Goal: Information Seeking & Learning: Find specific fact

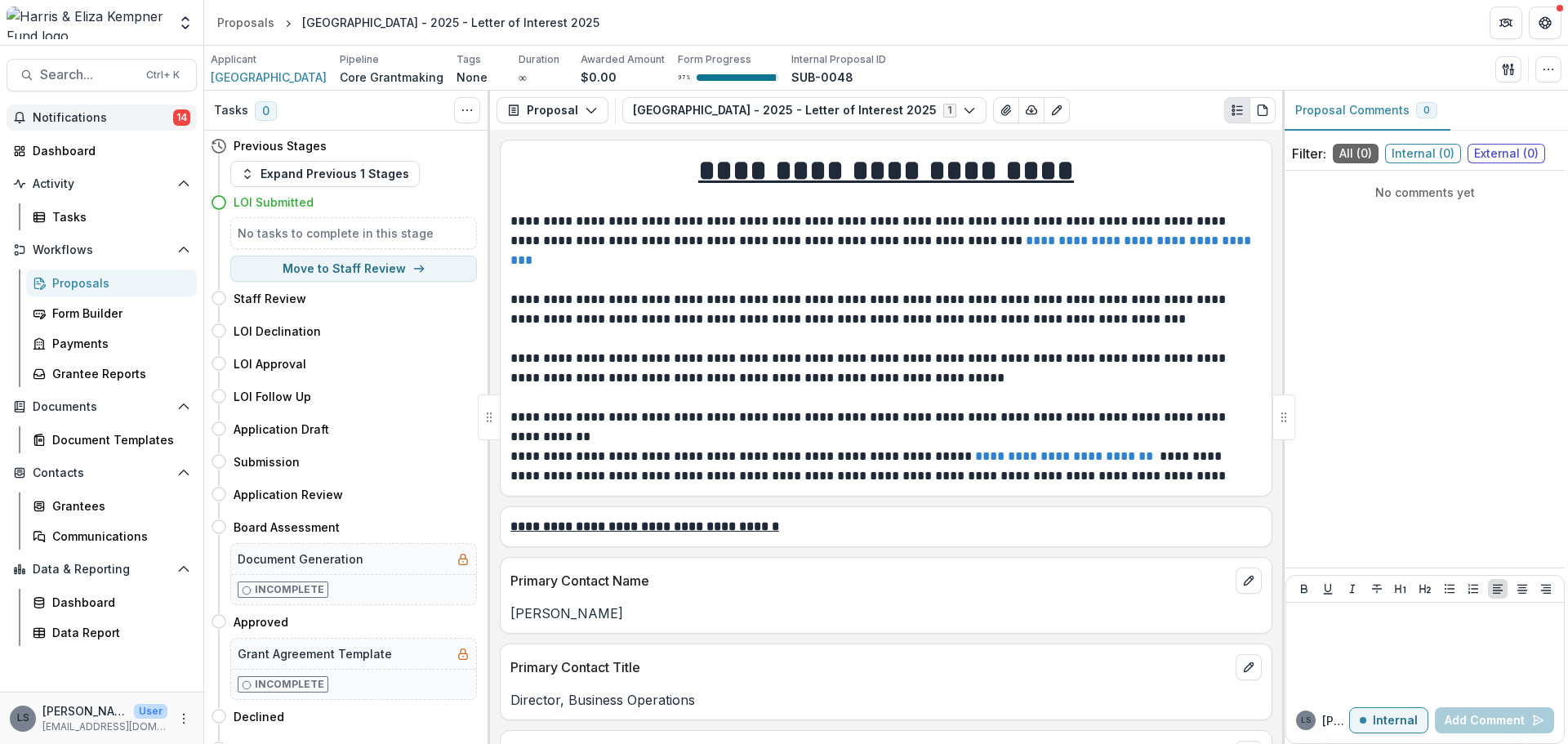
scroll to position [3860, 0]
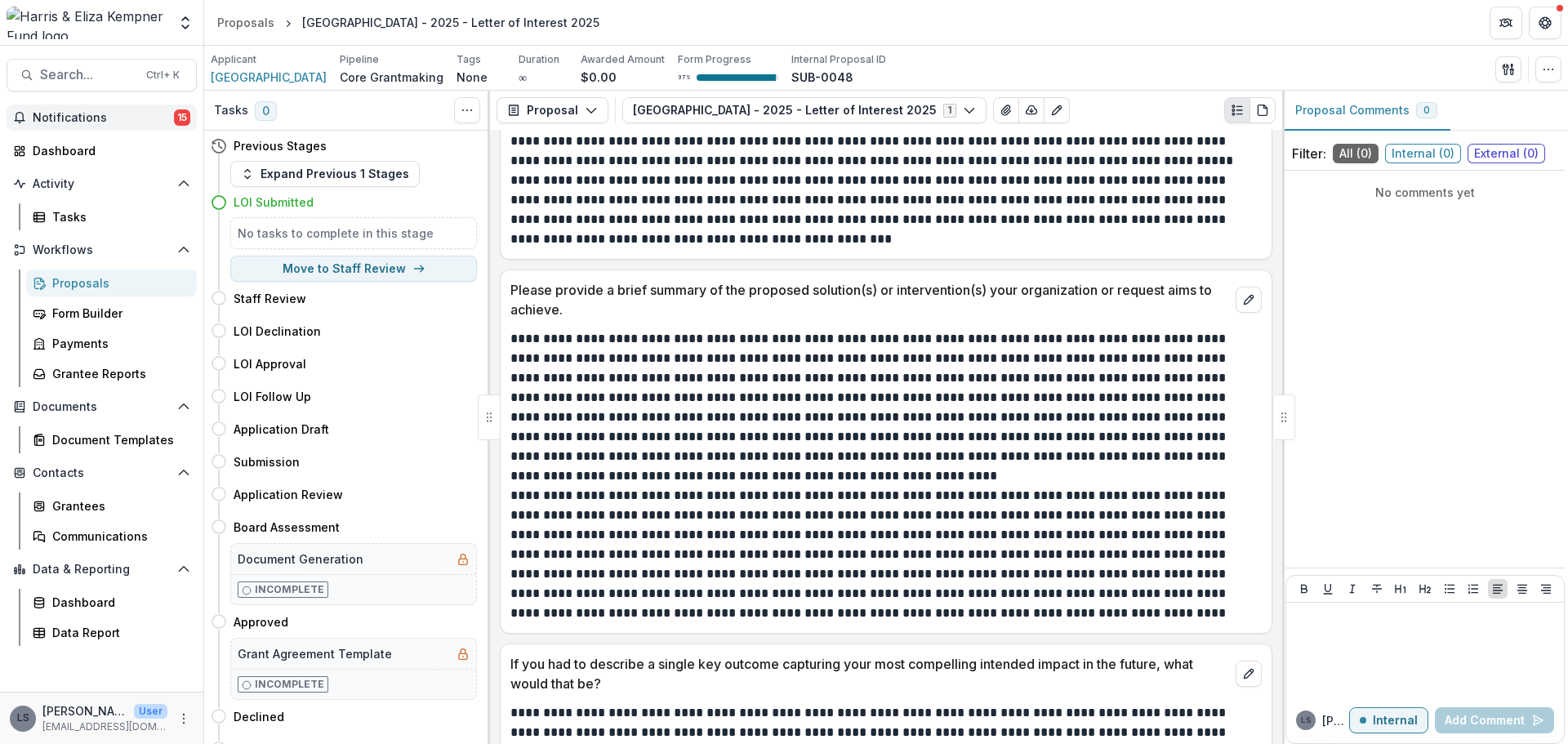
click at [46, 109] on button "Notifications 15" at bounding box center [102, 118] width 190 height 26
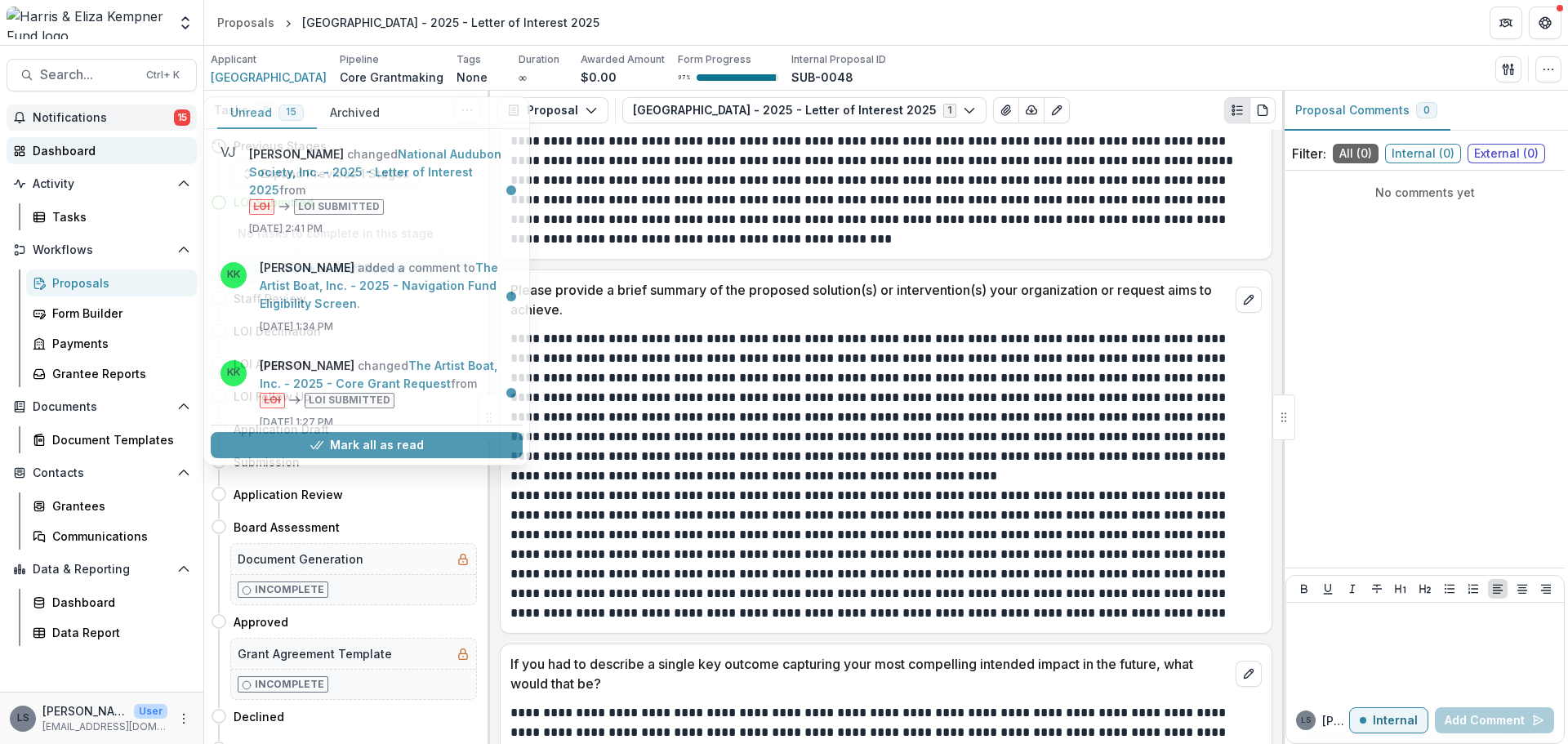
click at [83, 157] on div "Dashboard" at bounding box center [108, 150] width 151 height 17
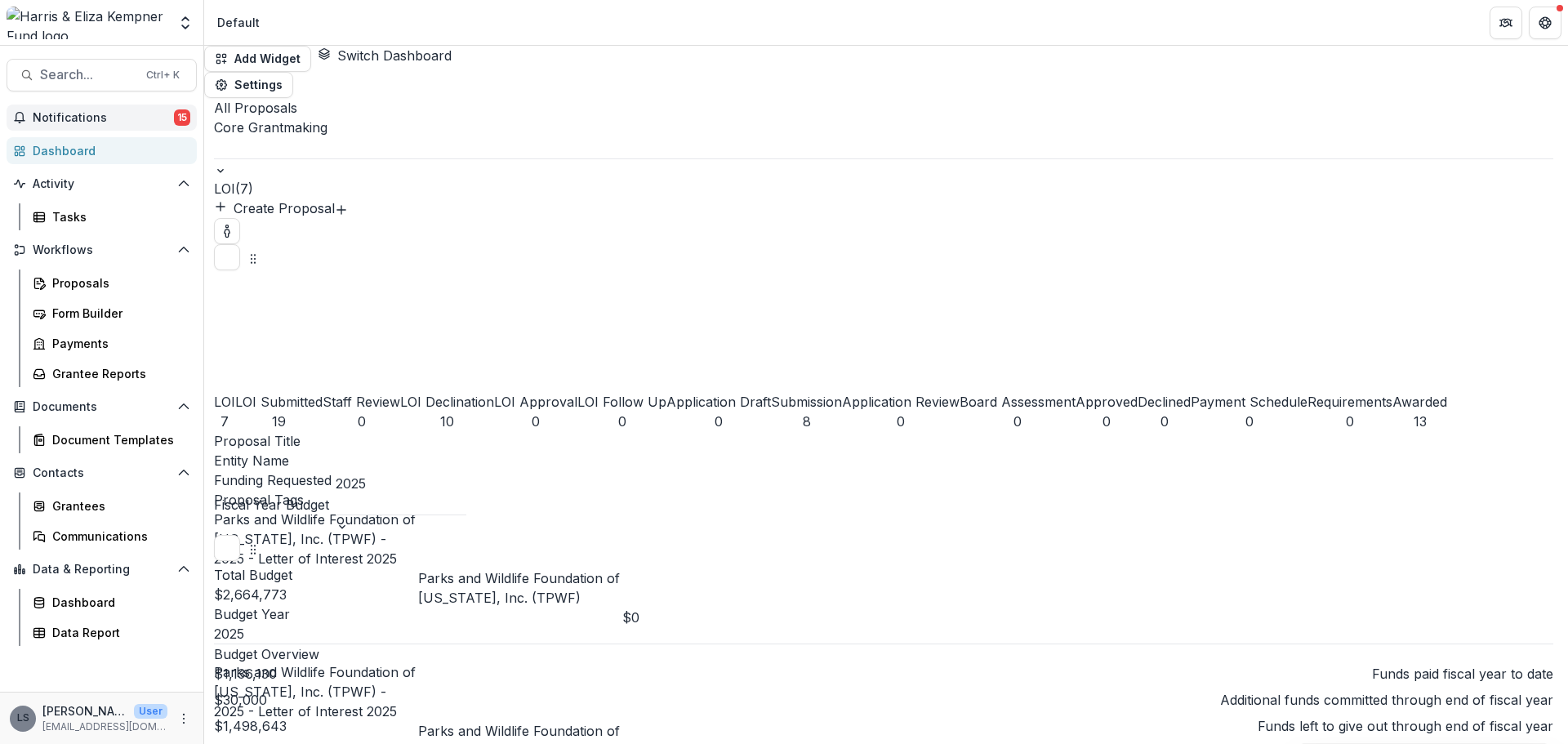
click at [84, 111] on span "Notifications" at bounding box center [103, 118] width 141 height 14
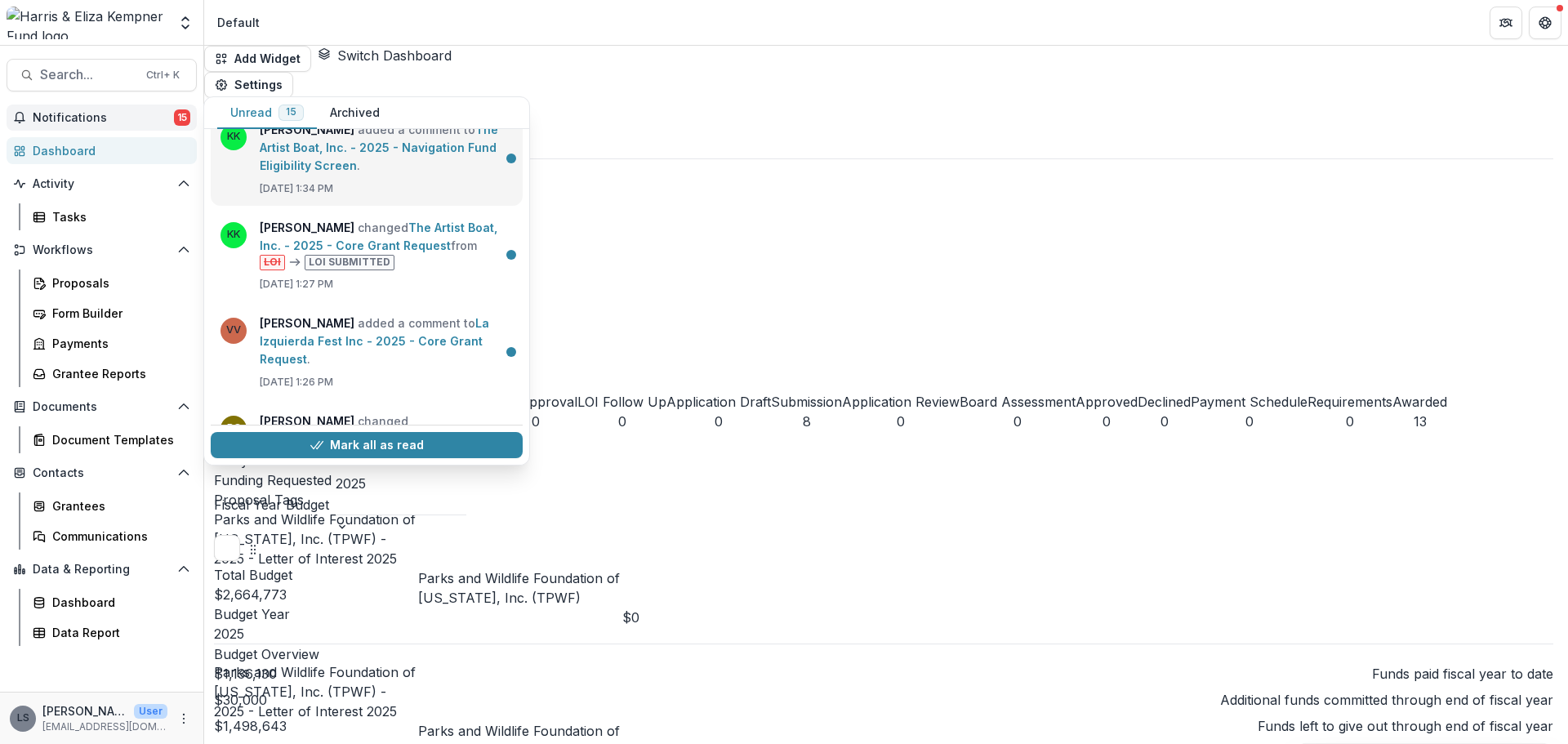
scroll to position [163, 0]
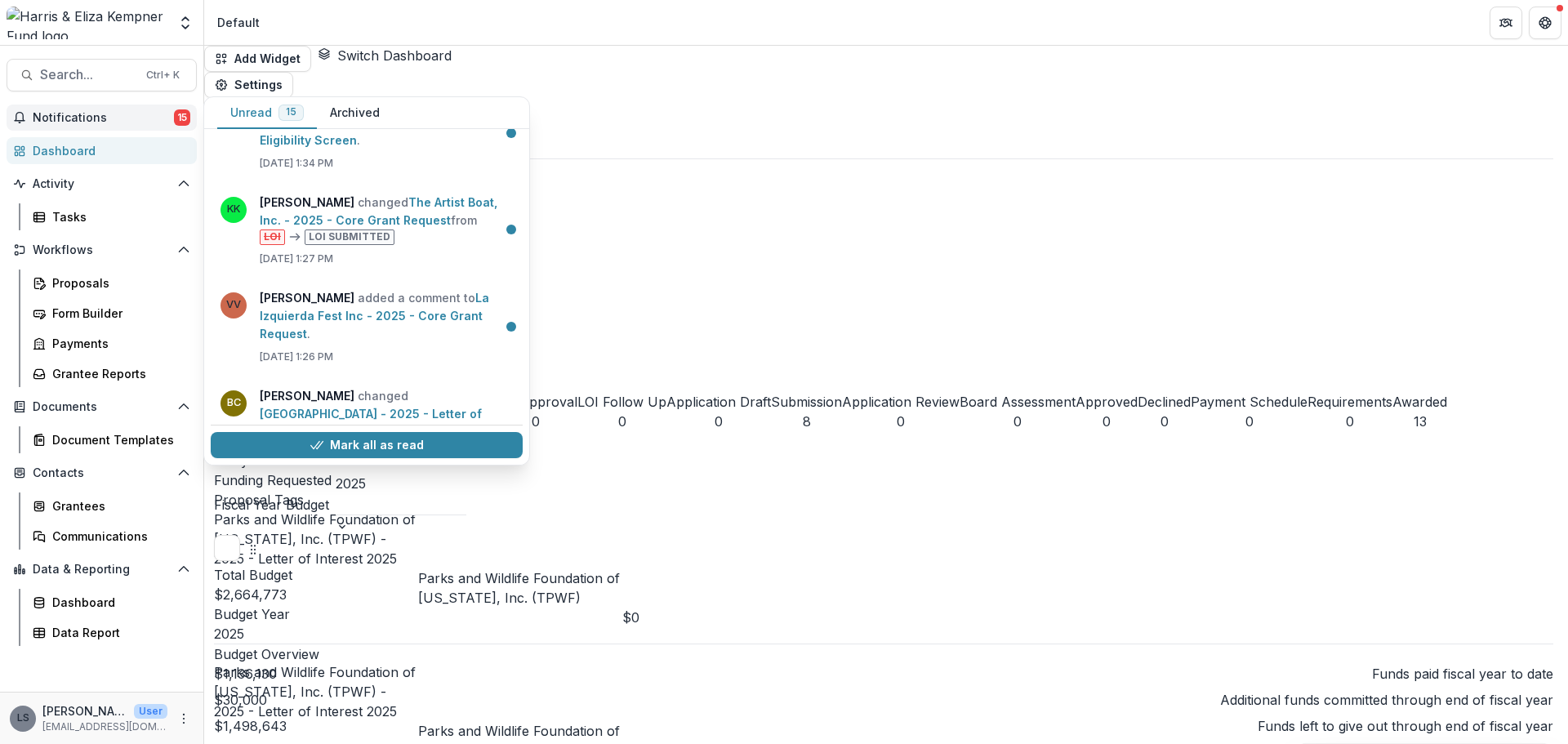
click at [603, 565] on div "Total Budget $2,664,773 Budget Year 2025" at bounding box center [884, 604] width 1340 height 78
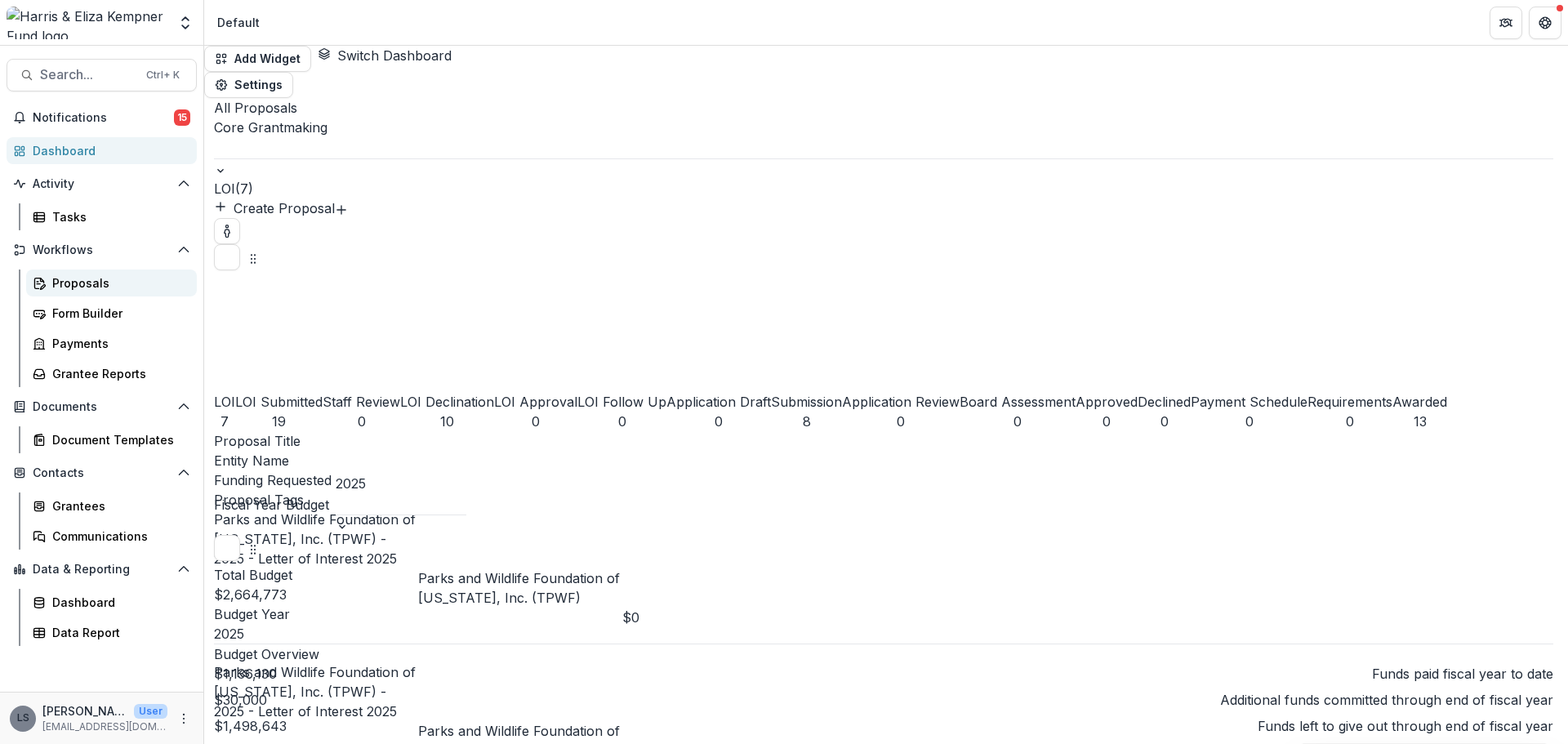
click at [52, 277] on div "Proposals" at bounding box center [118, 282] width 132 height 17
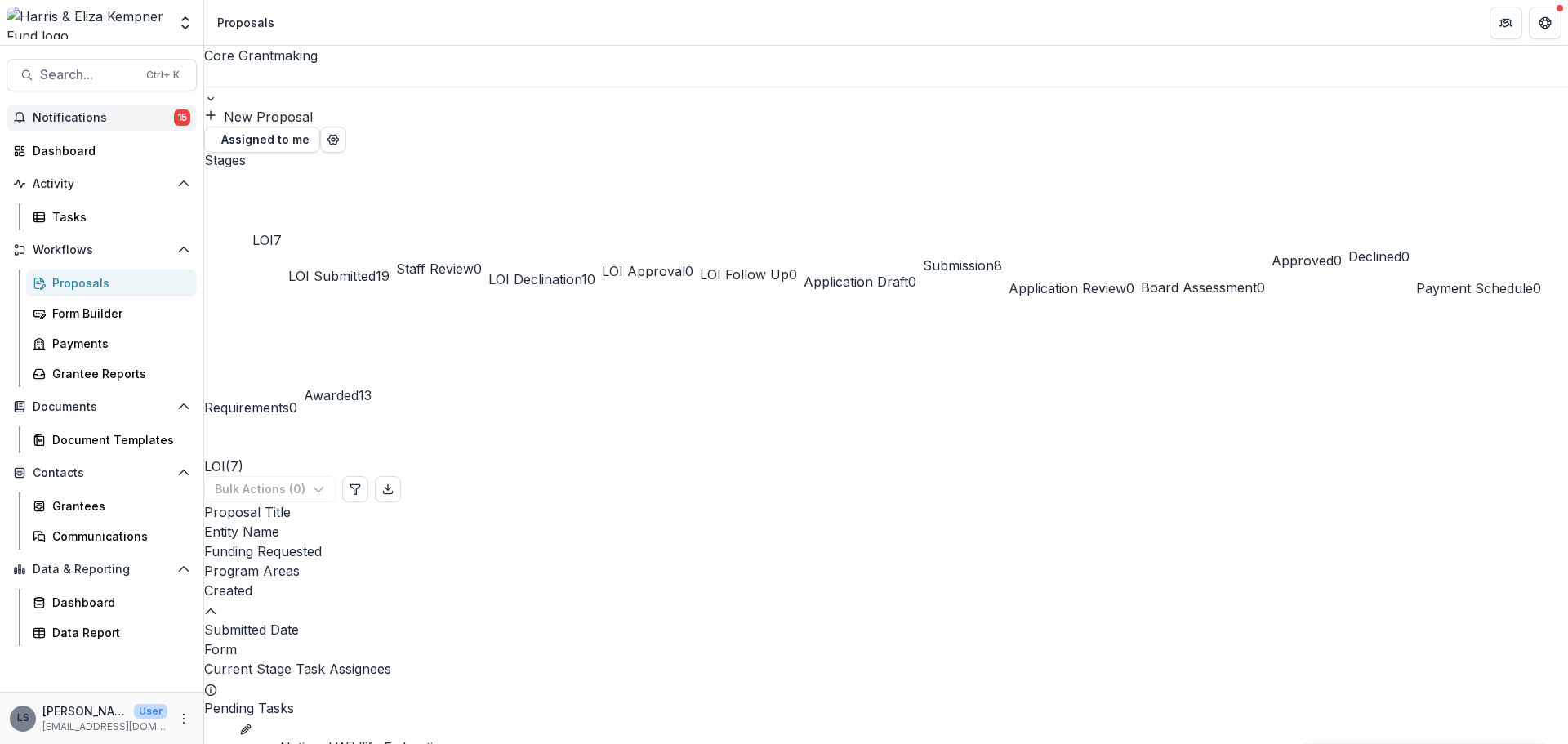
click at [87, 118] on span "Notifications" at bounding box center [103, 118] width 141 height 14
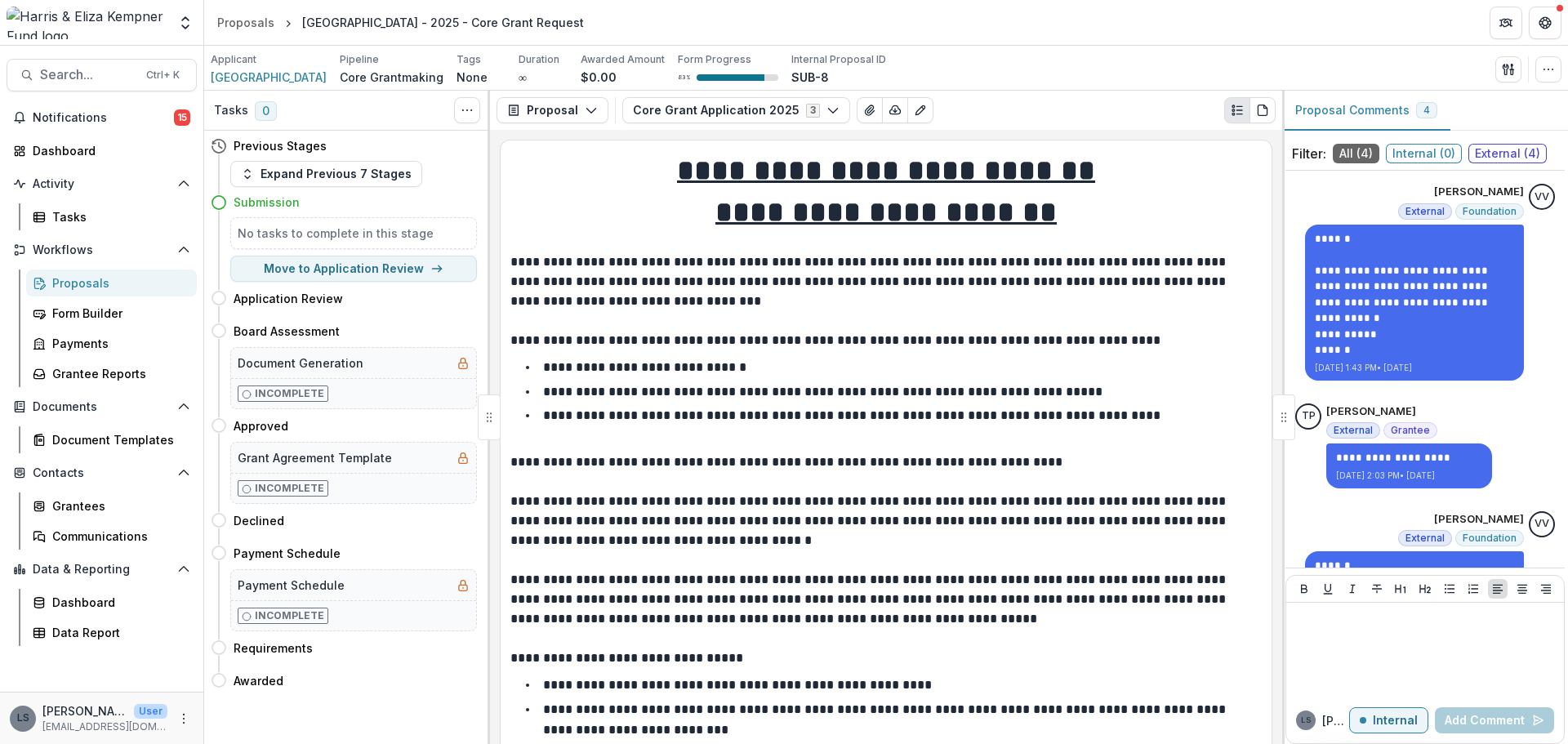
scroll to position [3186, 0]
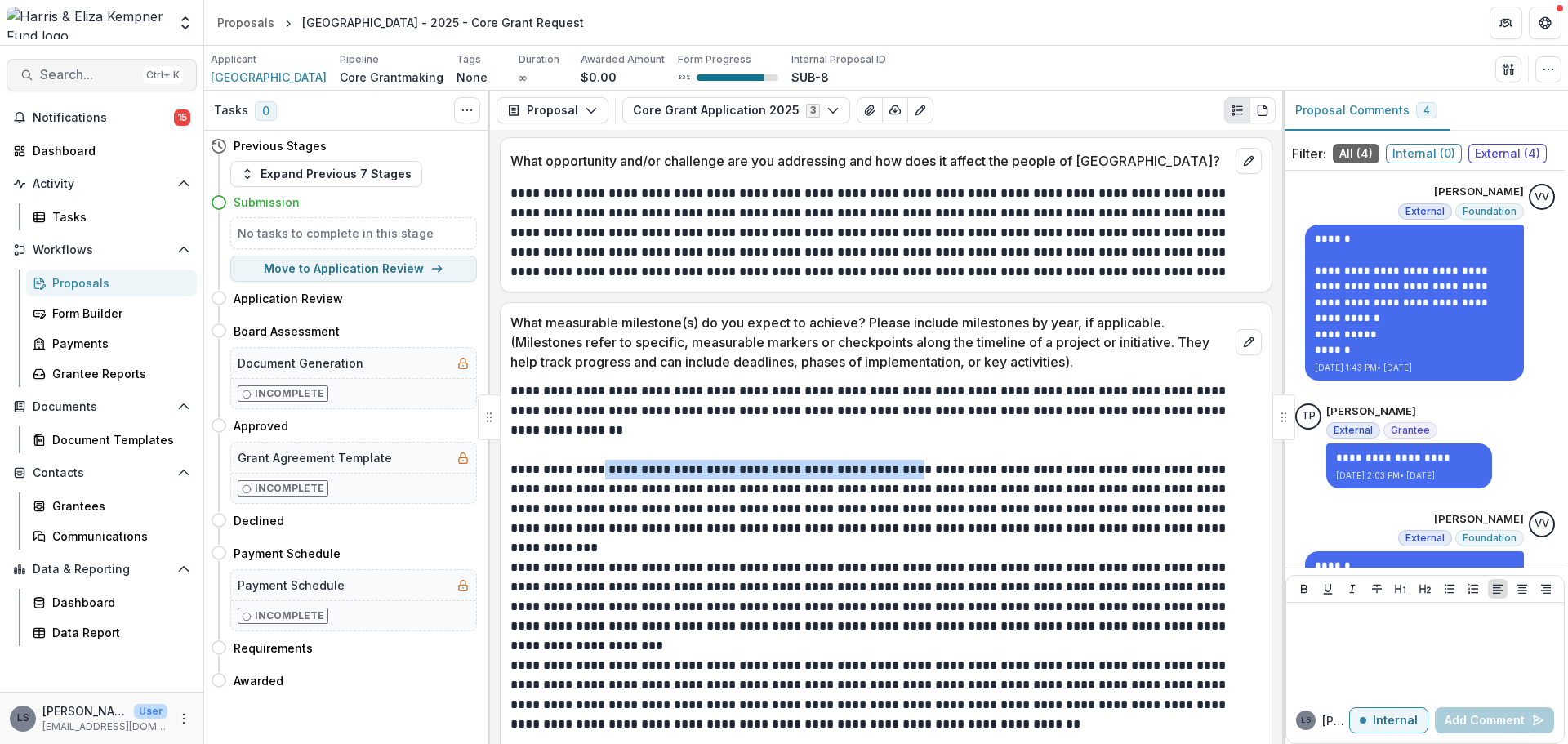
click at [117, 69] on span "Search..." at bounding box center [88, 75] width 96 height 16
type input "*******"
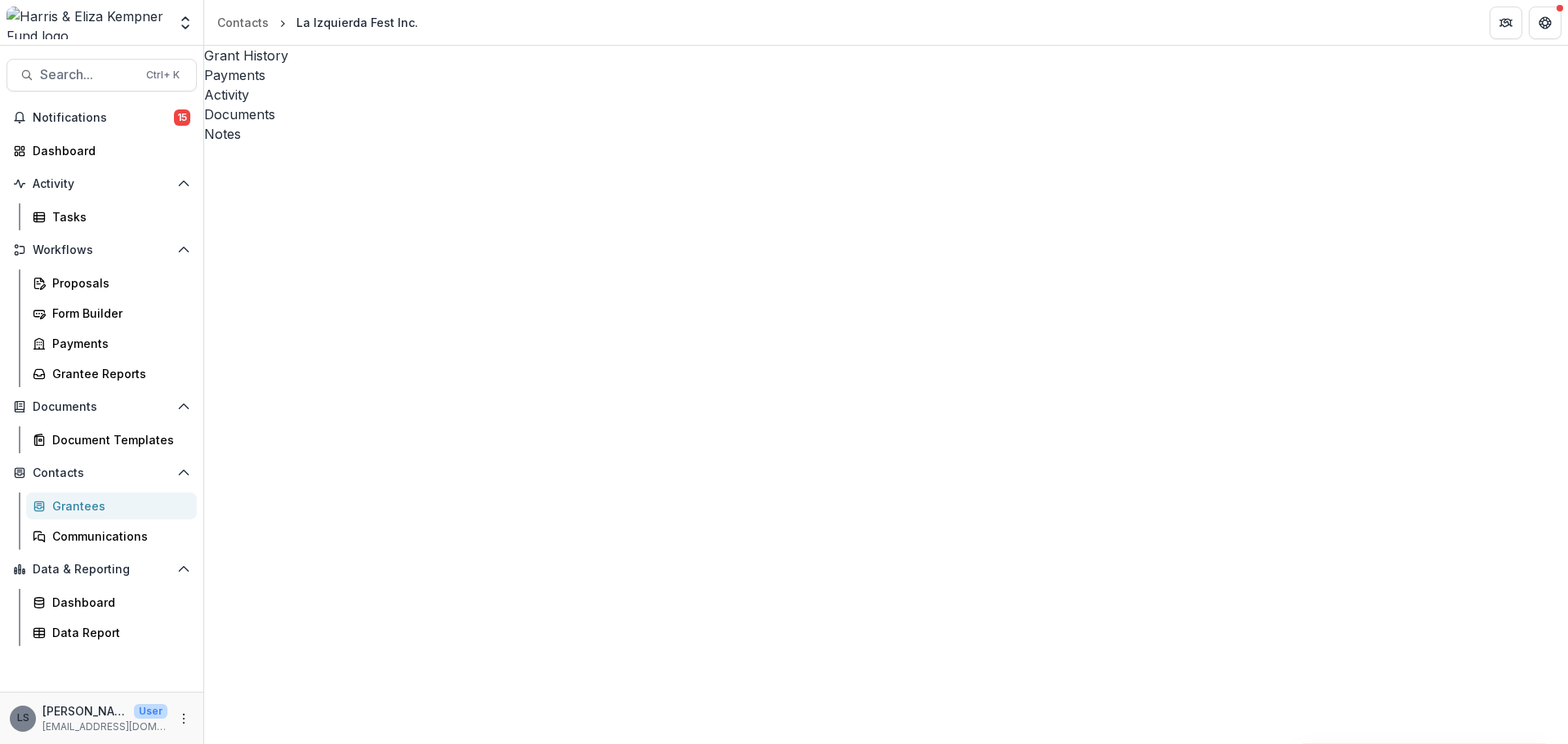
scroll to position [245, 0]
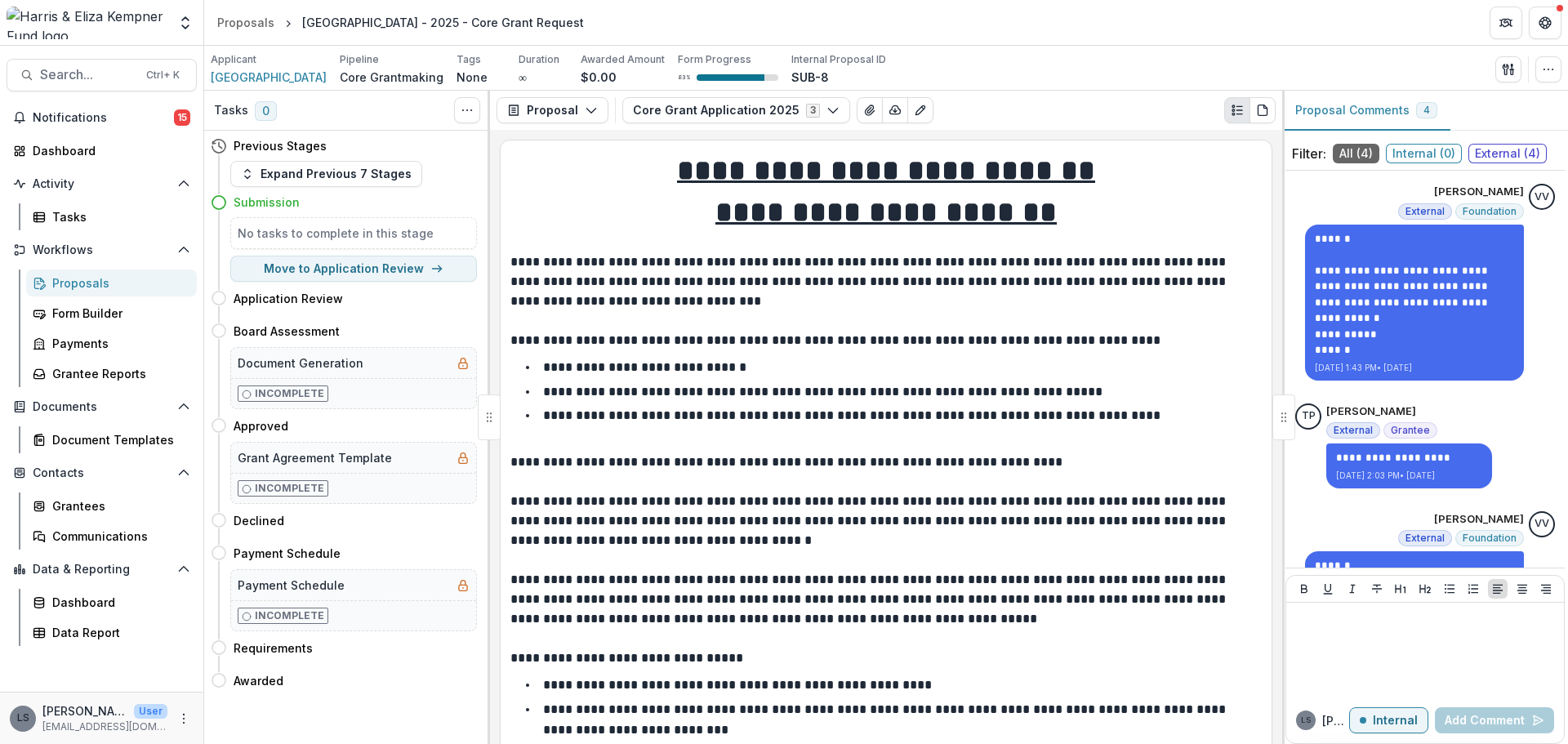
click at [85, 272] on link "Proposals" at bounding box center [111, 283] width 171 height 27
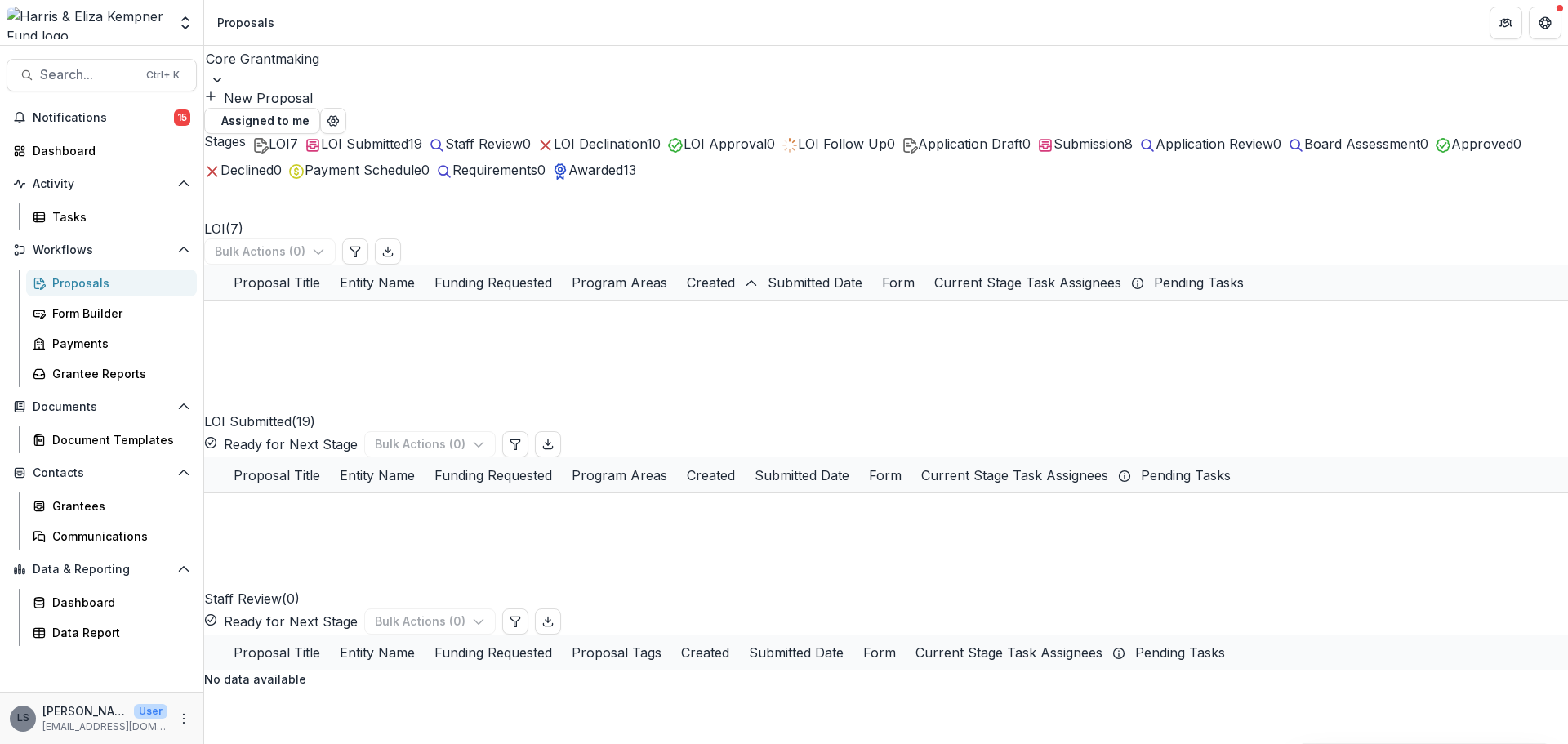
click at [1125, 151] on span "Submission" at bounding box center [1089, 144] width 71 height 16
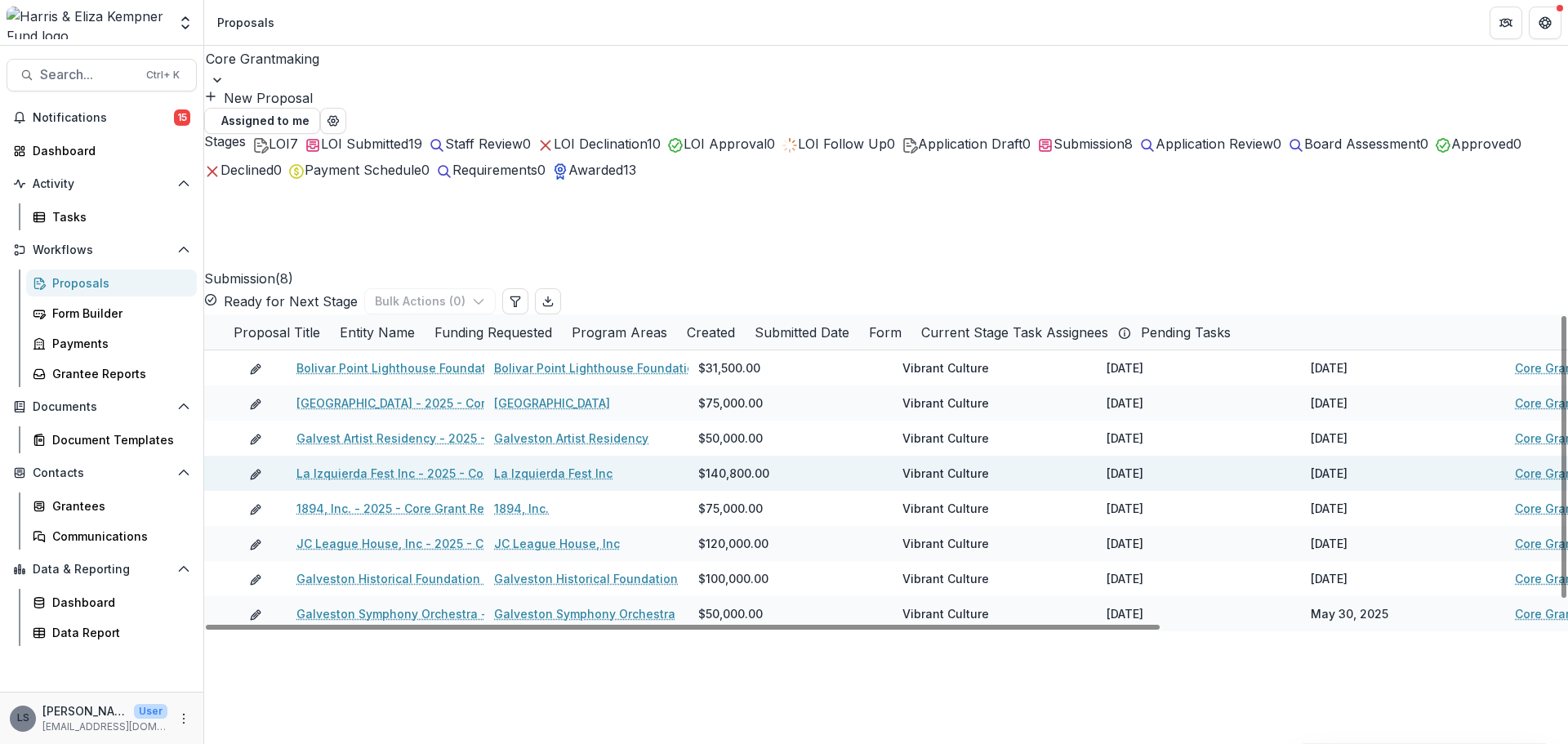
click at [419, 465] on link "La Izquierda Fest Inc - 2025 - Core Grant Request" at bounding box center [438, 473] width 284 height 17
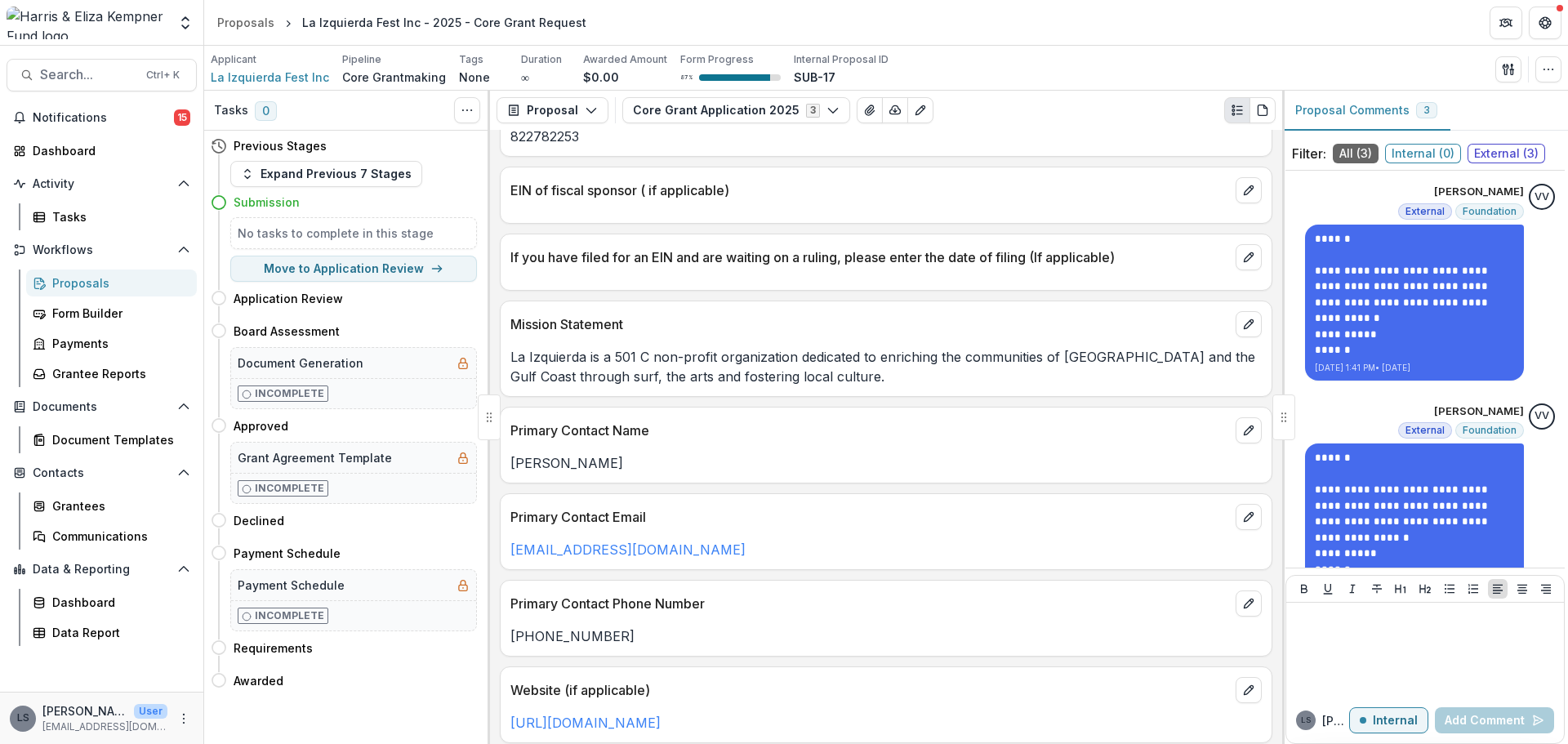
scroll to position [1144, 0]
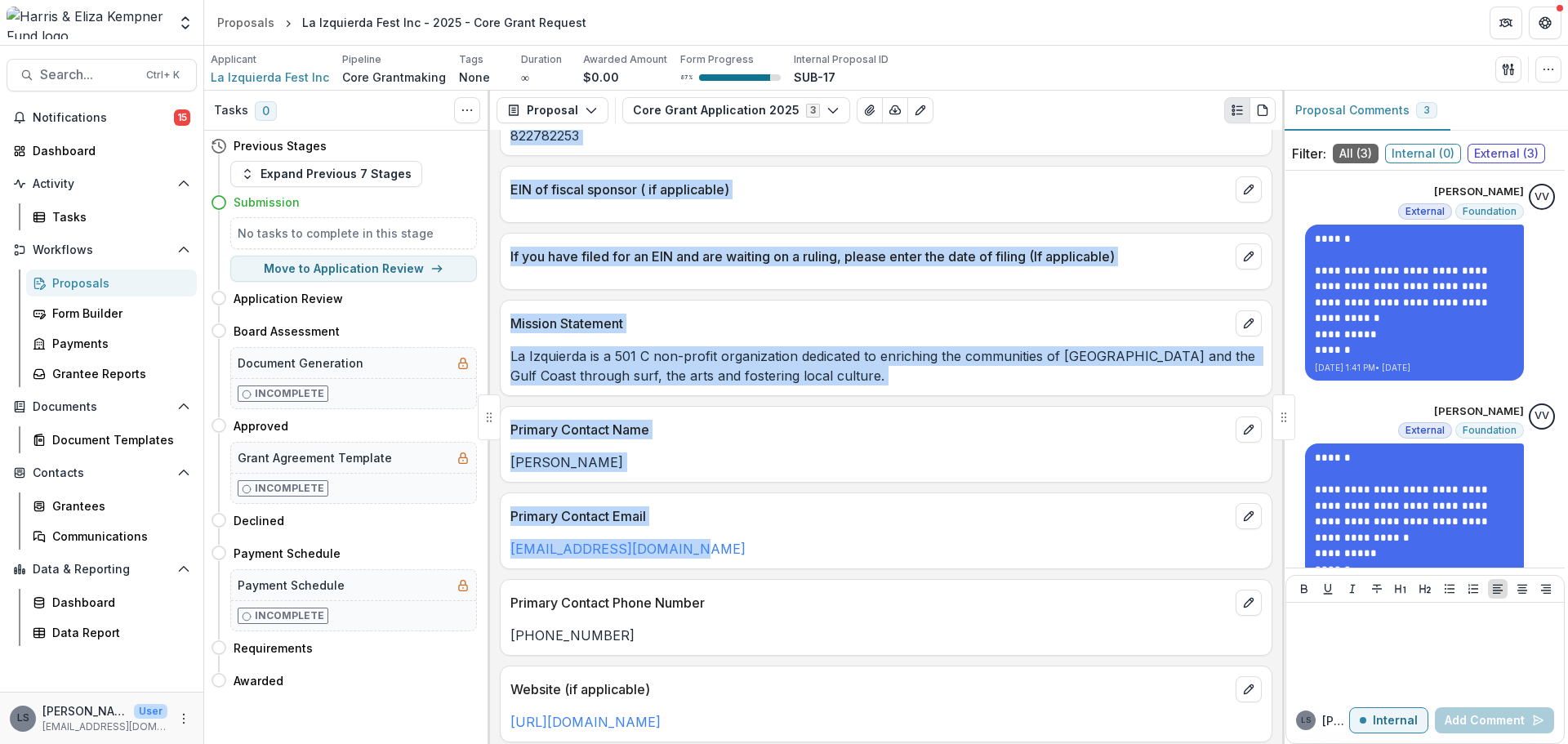
drag, startPoint x: 643, startPoint y: 551, endPoint x: 478, endPoint y: 511, distance: 169.8
click at [488, 547] on div "**********" at bounding box center [886, 417] width 1364 height 653
click at [684, 531] on div "[EMAIL_ADDRESS][DOMAIN_NAME]" at bounding box center [886, 543] width 771 height 29
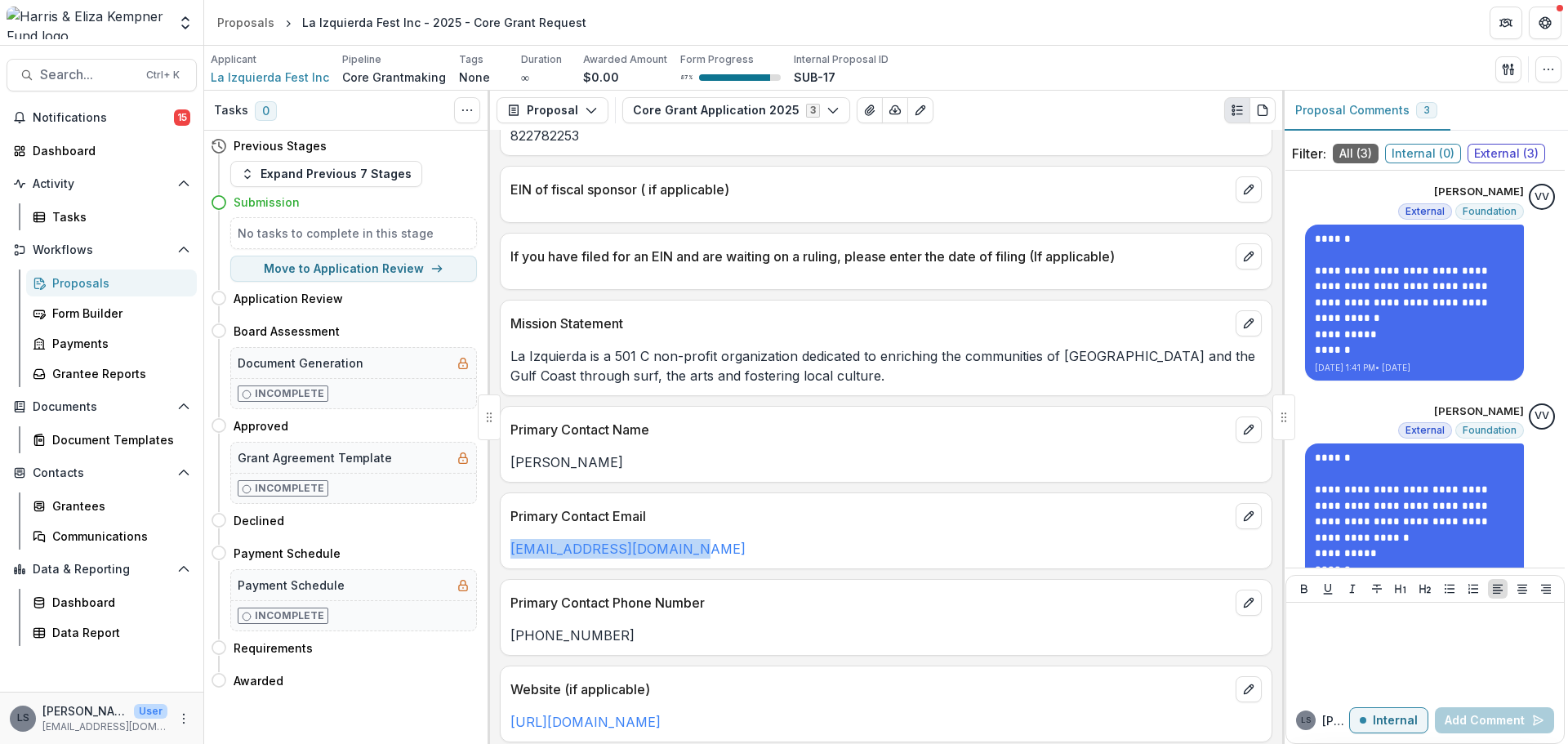
drag, startPoint x: 665, startPoint y: 546, endPoint x: 493, endPoint y: 542, distance: 172.4
click at [493, 542] on div "**********" at bounding box center [886, 437] width 792 height 614
copy link "[EMAIL_ADDRESS][DOMAIN_NAME]"
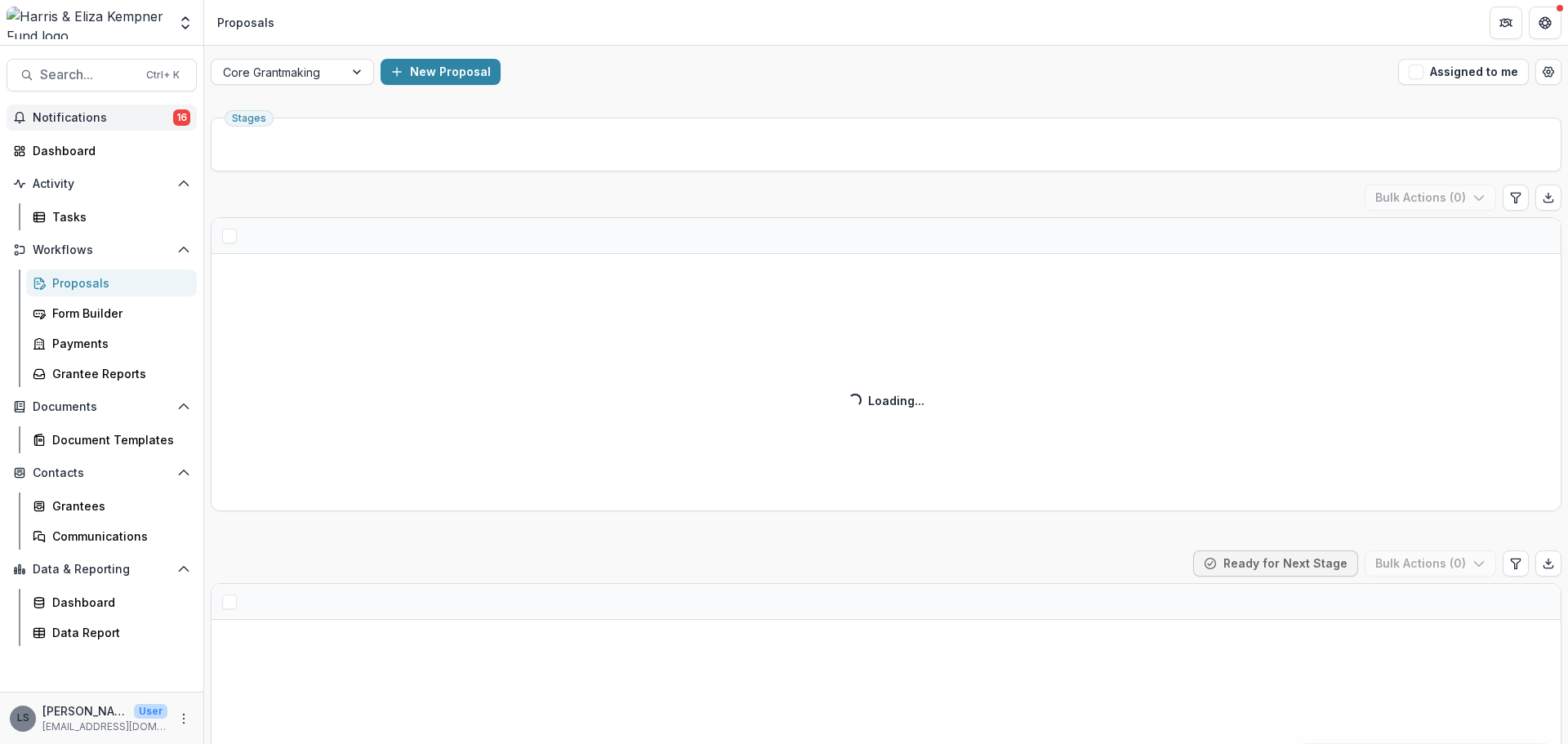
click at [100, 118] on span "Notifications" at bounding box center [103, 118] width 140 height 14
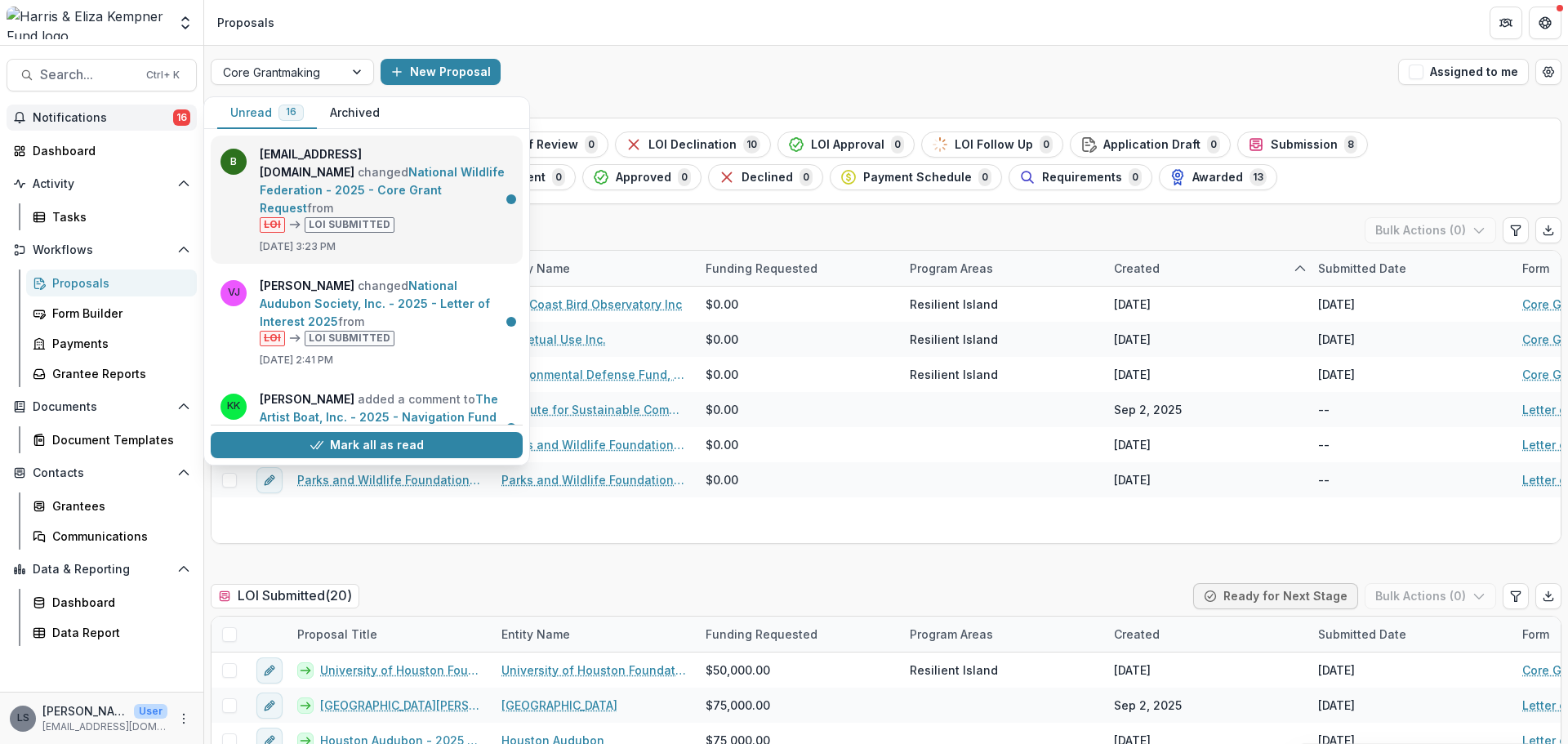
click at [336, 211] on link "National Wildlife Federation - 2025 - Core Grant Request" at bounding box center [382, 190] width 245 height 50
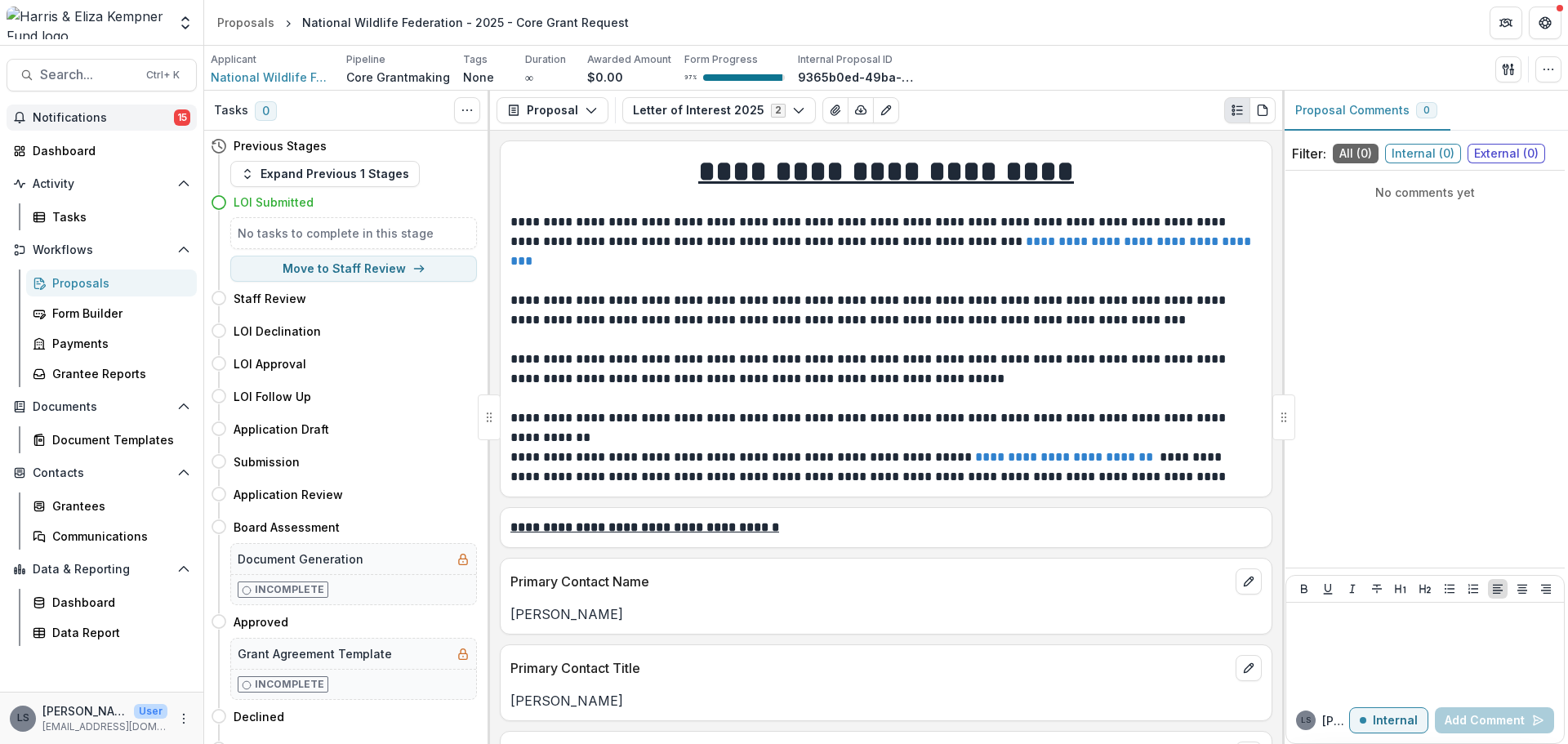
click at [107, 130] on button "Notifications 15" at bounding box center [102, 118] width 190 height 26
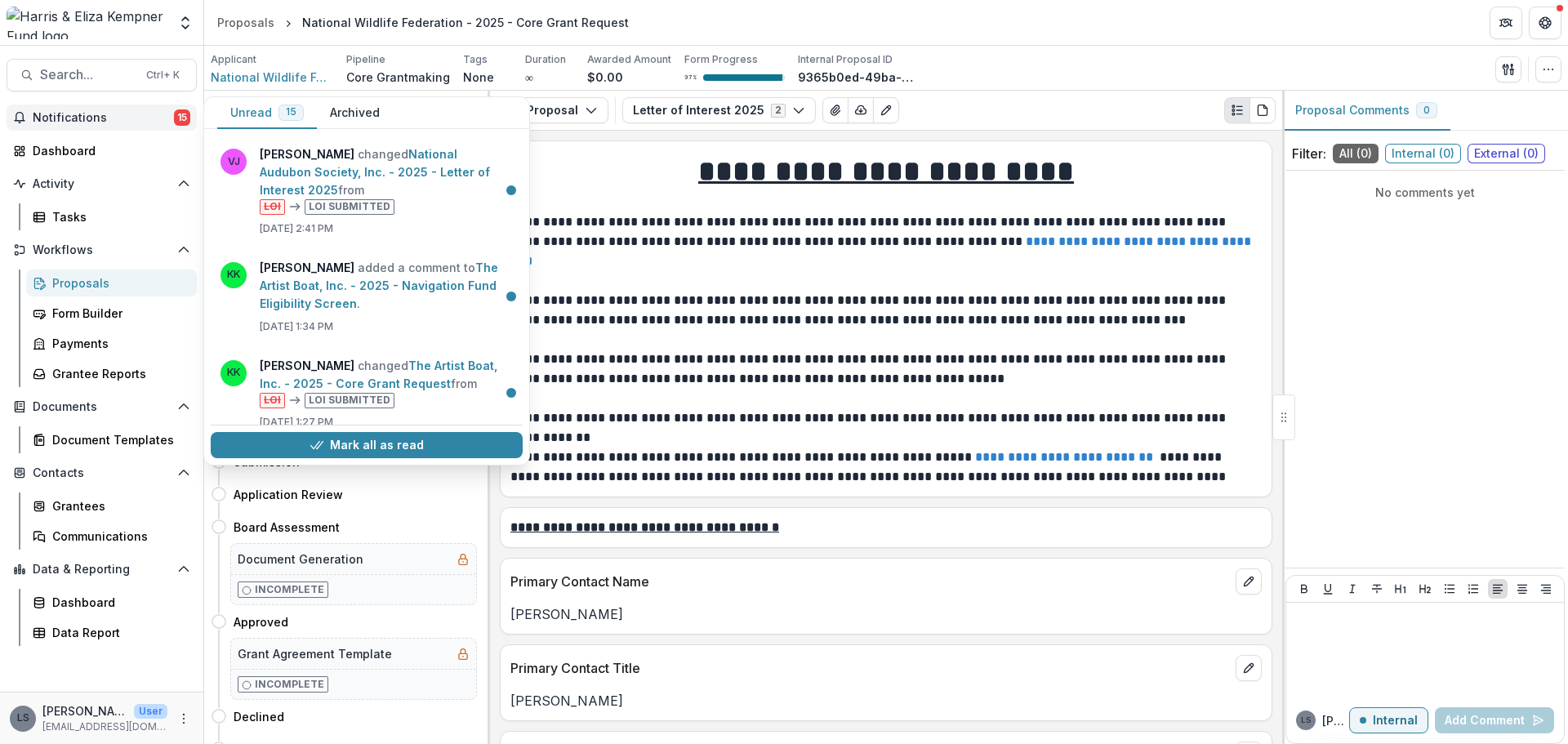
click at [671, 430] on p at bounding box center [886, 438] width 751 height 20
